Goal: Task Accomplishment & Management: Manage account settings

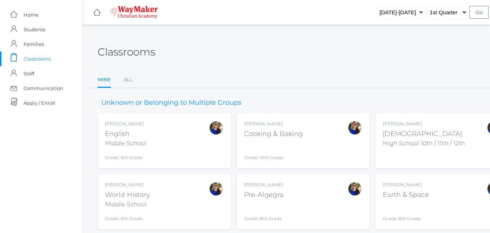
click at [264, 140] on div "[PERSON_NAME] Cooking & Baking Grade: 10th Grade COOKING" at bounding box center [273, 140] width 59 height 40
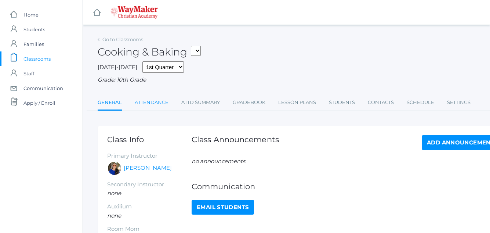
click at [155, 105] on link "Attendance" at bounding box center [152, 102] width 34 height 15
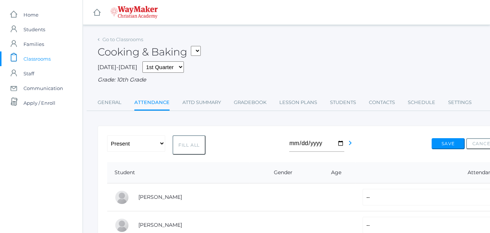
click at [40, 57] on span "Classrooms" at bounding box center [36, 58] width 27 height 15
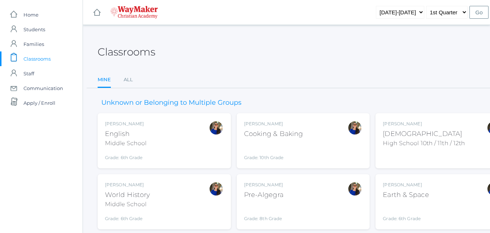
click at [322, 152] on div "Stephanie Todhunter Cooking & Baking Grade: 10th Grade COOKING" at bounding box center [303, 140] width 118 height 40
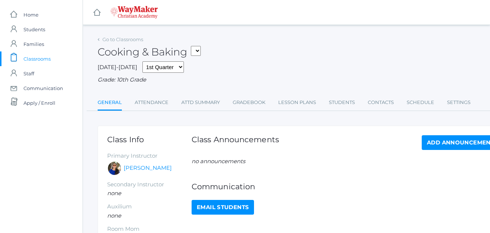
click at [37, 57] on span "Classrooms" at bounding box center [36, 58] width 27 height 15
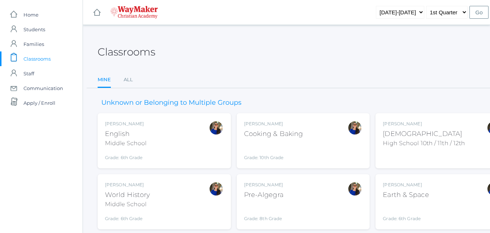
click at [404, 132] on div "[DEMOGRAPHIC_DATA]" at bounding box center [424, 134] width 82 height 10
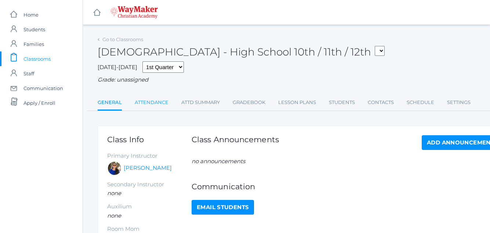
click at [149, 102] on link "Attendance" at bounding box center [152, 102] width 34 height 15
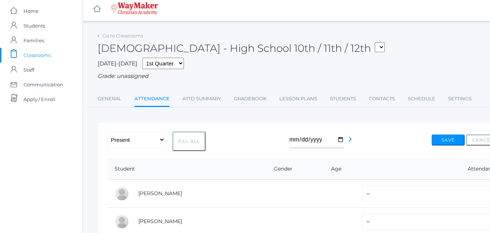
scroll to position [1, 0]
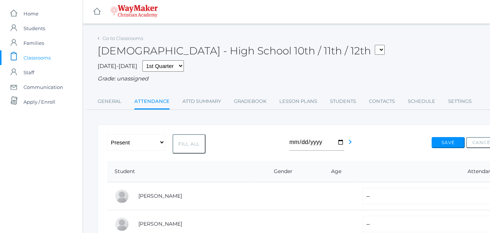
click at [43, 56] on span "Classrooms" at bounding box center [36, 57] width 27 height 15
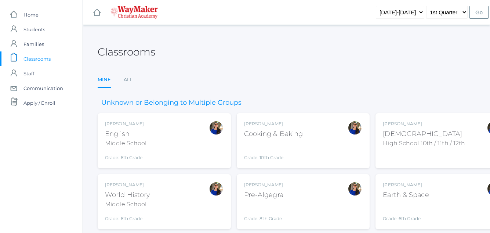
click at [275, 134] on div "Cooking & Baking" at bounding box center [273, 134] width 59 height 10
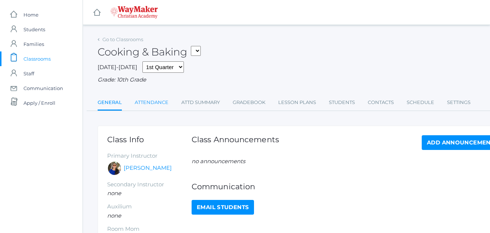
click at [151, 102] on link "Attendance" at bounding box center [152, 102] width 34 height 15
